Goal: Task Accomplishment & Management: Complete application form

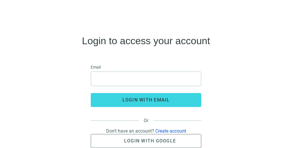
scroll to position [14, 0]
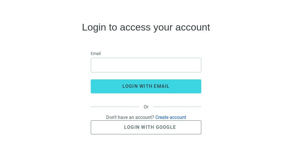
click at [173, 116] on link "Create account" at bounding box center [170, 118] width 31 height 6
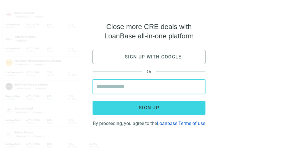
click at [141, 86] on input "email" at bounding box center [148, 87] width 105 height 14
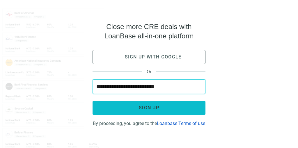
type input "**********"
click at [148, 105] on span "Sign up" at bounding box center [149, 108] width 20 height 6
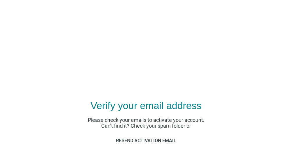
click at [126, 54] on use at bounding box center [126, 54] width 0 height 0
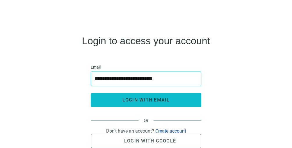
type input "**********"
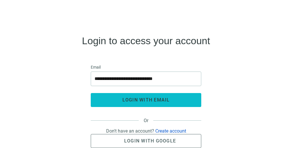
click at [136, 98] on span "login with email" at bounding box center [145, 100] width 47 height 6
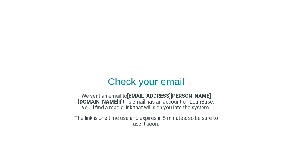
scroll to position [22, 0]
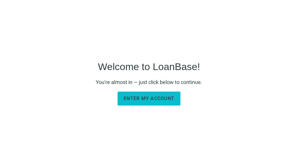
click at [153, 103] on button "Enter my account" at bounding box center [149, 99] width 63 height 14
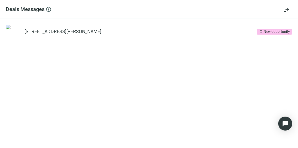
click at [270, 32] on div "New opportunity" at bounding box center [277, 32] width 26 height 6
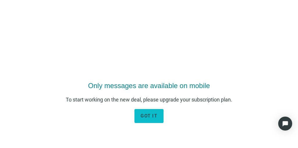
click at [152, 115] on span "got it" at bounding box center [149, 116] width 17 height 6
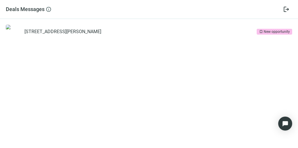
click at [271, 31] on div "New opportunity" at bounding box center [277, 32] width 26 height 6
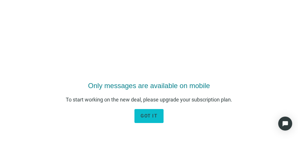
click at [147, 115] on span "got it" at bounding box center [149, 116] width 17 height 6
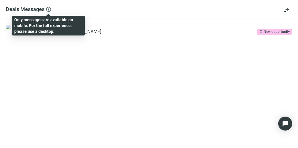
click at [48, 9] on span "info" at bounding box center [49, 9] width 6 height 6
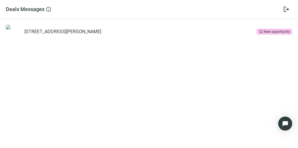
click at [33, 9] on h5 "Deals Messages" at bounding box center [25, 9] width 39 height 7
click at [285, 121] on img "Open Intercom Messenger" at bounding box center [285, 124] width 8 height 8
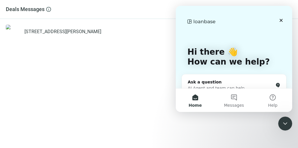
click at [129, 68] on section "[STREET_ADDRESS][PERSON_NAME] bookmark New opportunity" at bounding box center [149, 83] width 298 height 129
click at [282, 20] on icon "Close" at bounding box center [281, 20] width 3 height 3
